Goal: Transaction & Acquisition: Purchase product/service

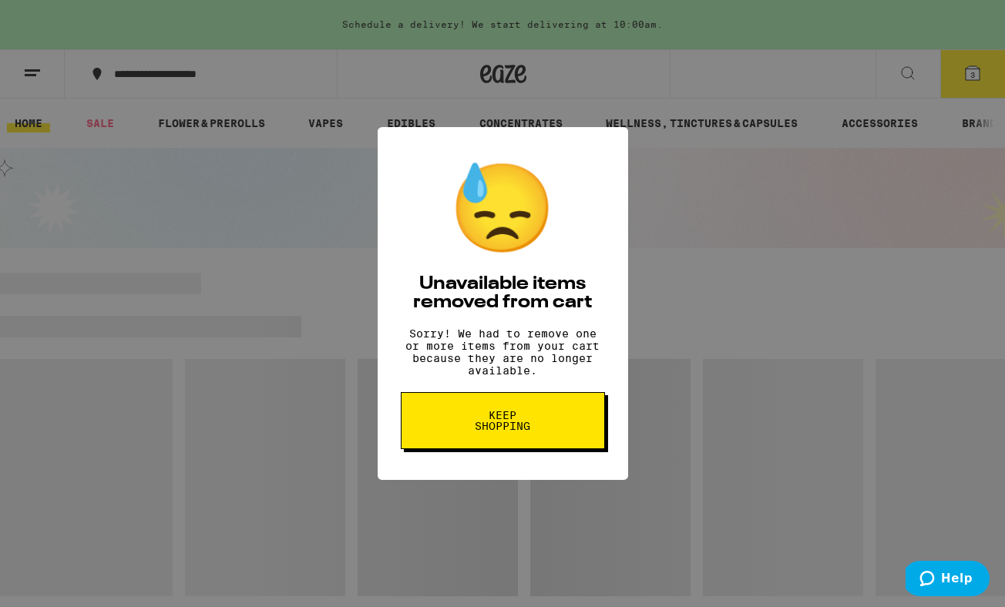
click at [513, 425] on span "Keep Shopping" at bounding box center [502, 421] width 79 height 22
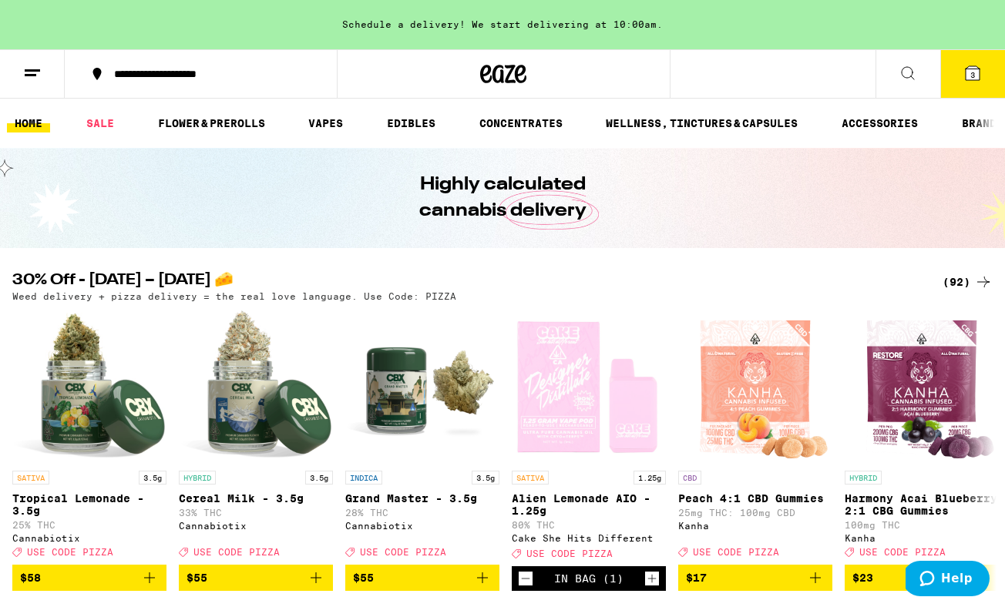
click at [968, 84] on button "3" at bounding box center [972, 74] width 65 height 48
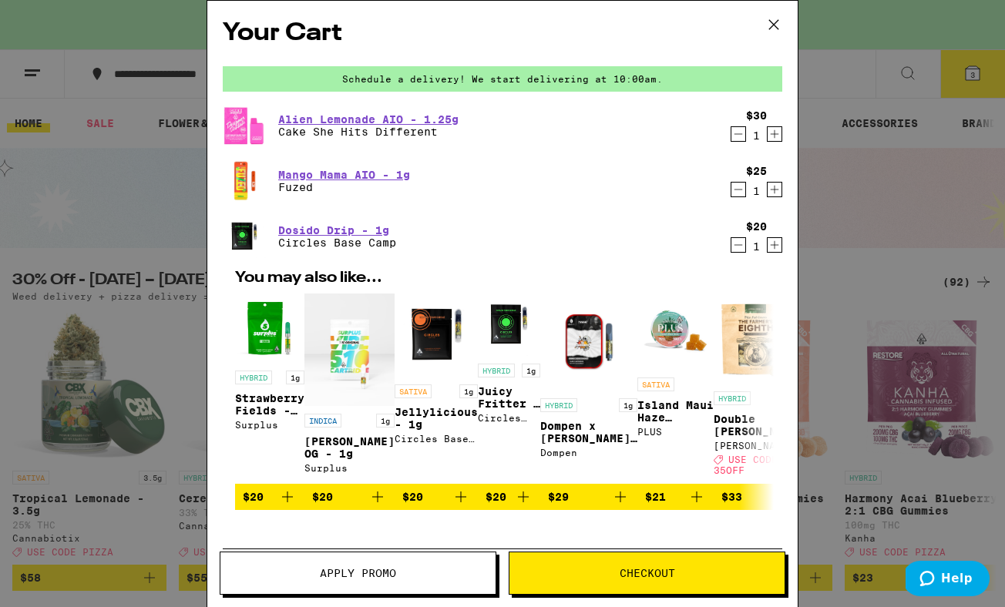
click at [736, 140] on icon "Decrement" at bounding box center [738, 134] width 14 height 18
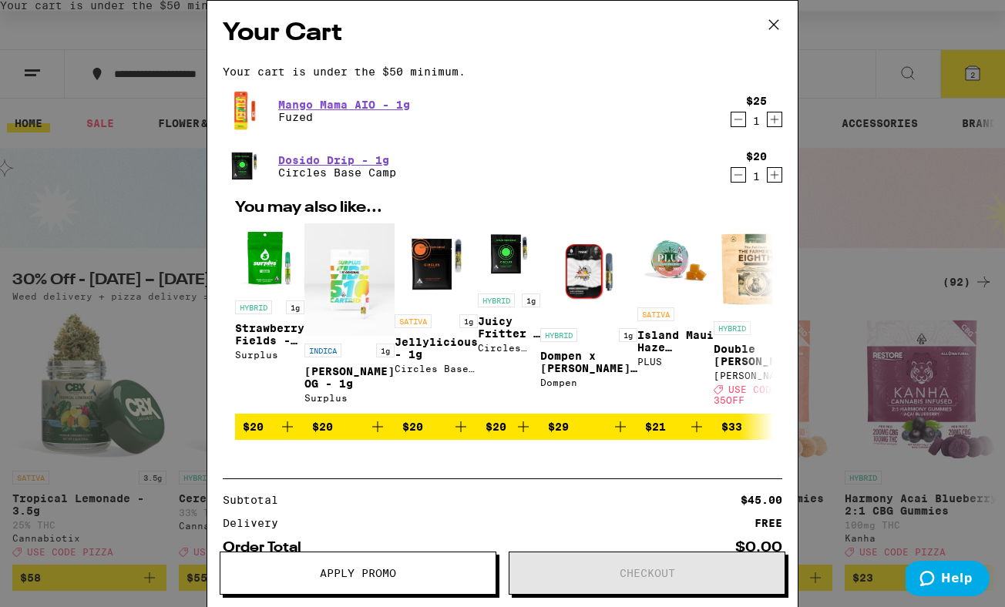
click at [744, 129] on icon "Decrement" at bounding box center [738, 119] width 14 height 18
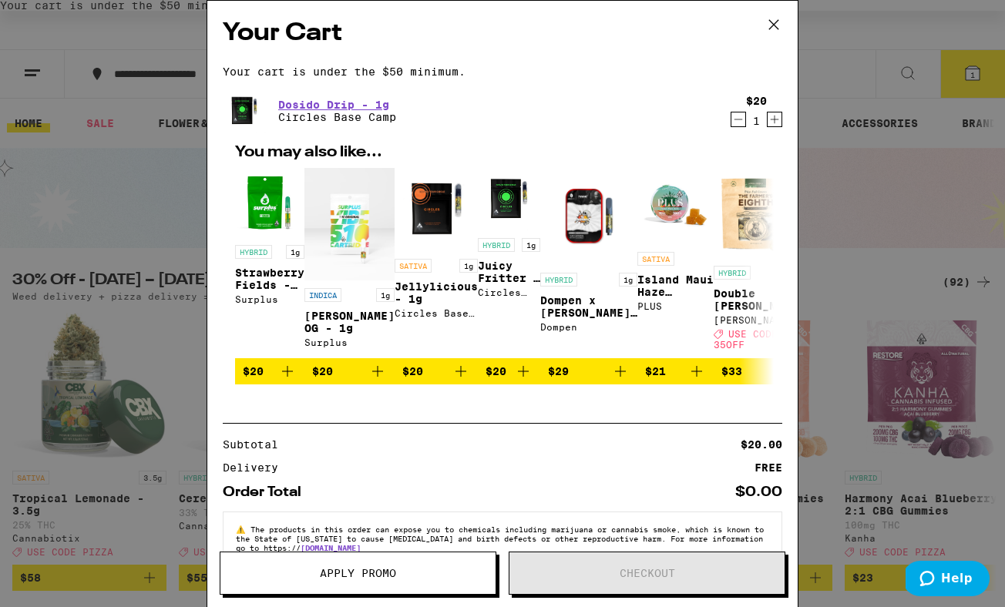
click at [744, 129] on icon "Decrement" at bounding box center [738, 119] width 14 height 18
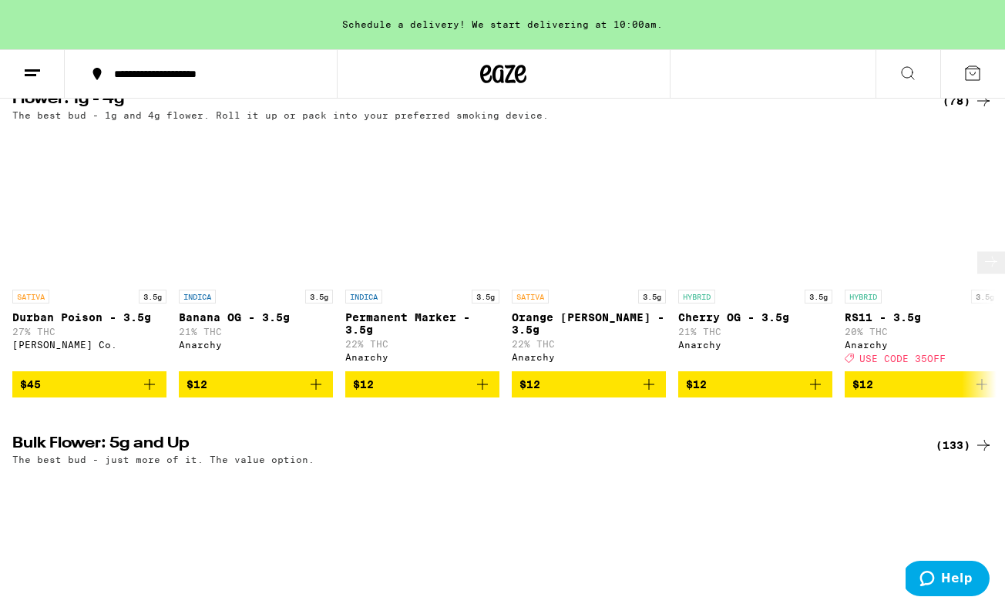
scroll to position [894, 0]
